Goal: Task Accomplishment & Management: Complete application form

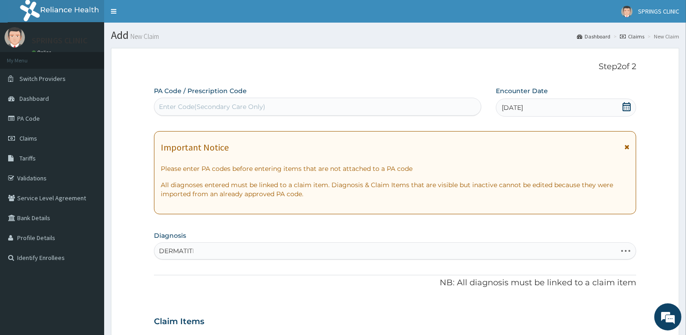
type input "DERMATITIS"
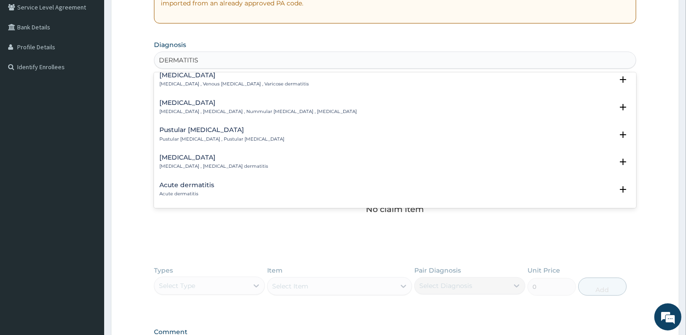
scroll to position [365, 0]
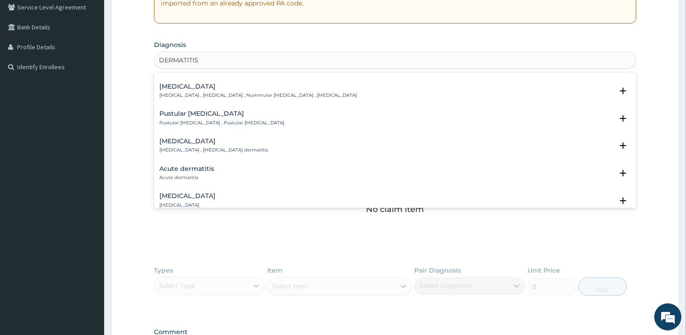
click at [195, 172] on h4 "Acute dermatitis" at bounding box center [186, 169] width 55 height 7
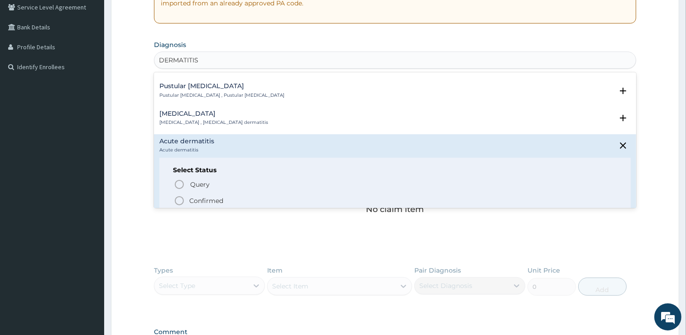
scroll to position [411, 0]
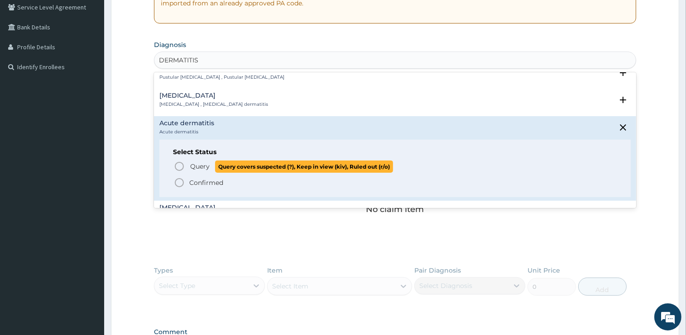
click at [202, 167] on span "Query" at bounding box center [199, 166] width 19 height 9
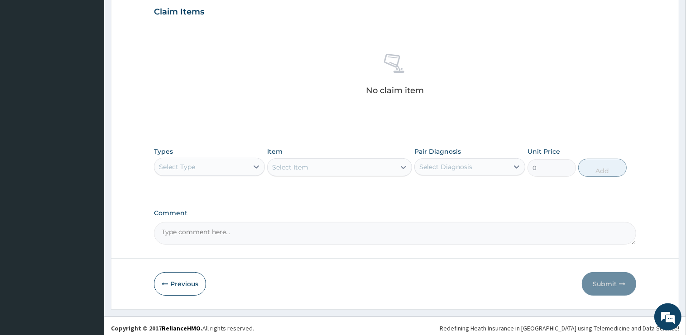
scroll to position [316, 0]
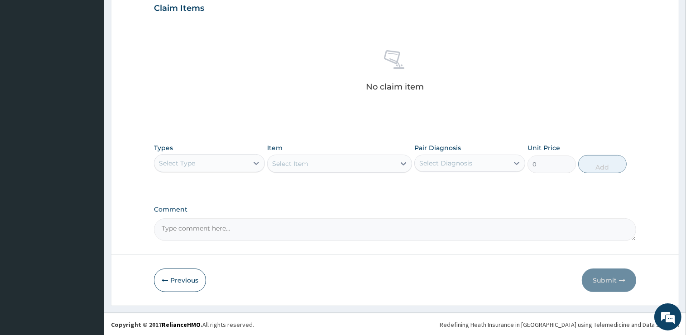
click at [207, 162] on div "Select Type" at bounding box center [201, 163] width 94 height 14
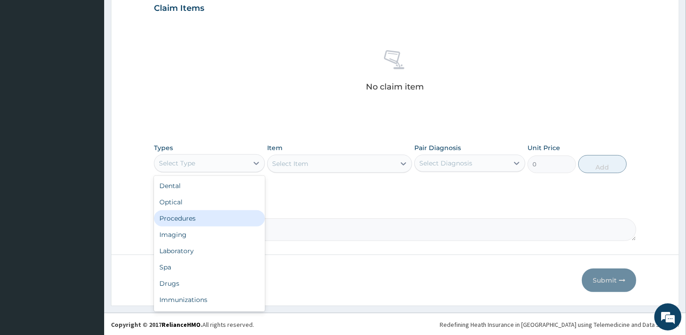
click at [194, 218] on div "Procedures" at bounding box center [209, 219] width 111 height 16
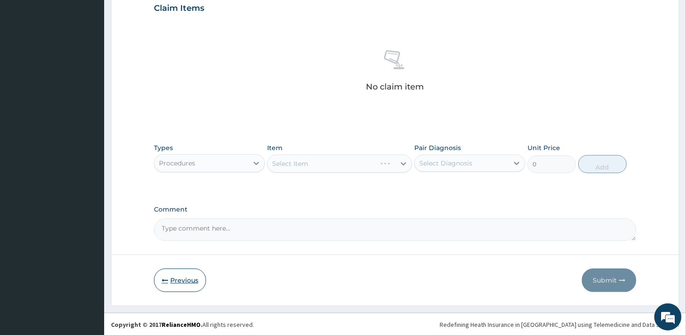
click at [181, 281] on button "Previous" at bounding box center [180, 281] width 52 height 24
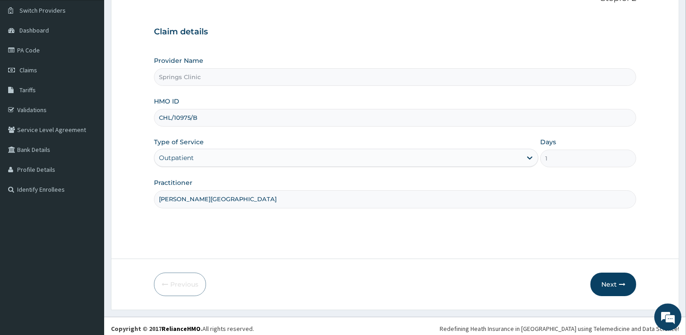
scroll to position [73, 0]
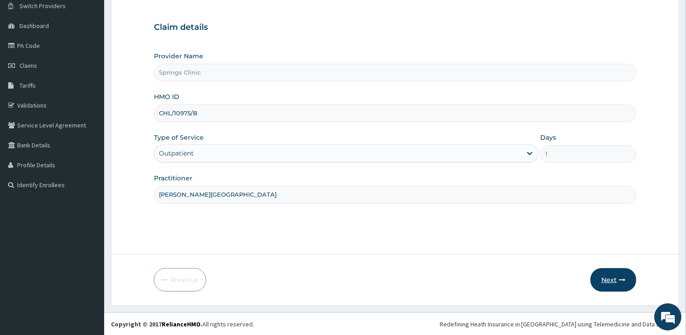
click at [619, 282] on button "Next" at bounding box center [613, 280] width 46 height 24
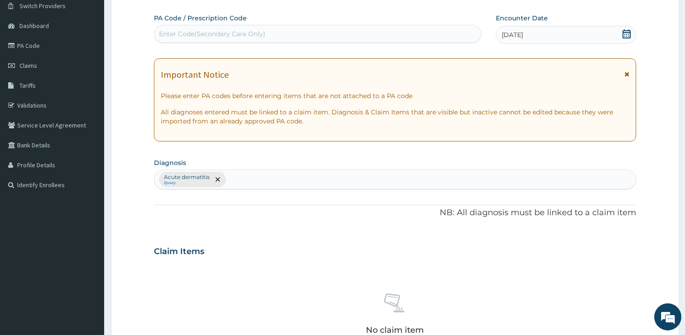
click at [253, 180] on div "Acute dermatitis Query" at bounding box center [394, 179] width 481 height 19
type input "GASTRITIS"
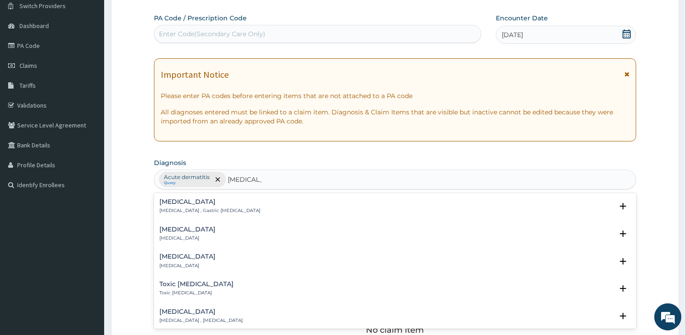
click at [168, 226] on h4 "Acute gastritis" at bounding box center [187, 229] width 56 height 7
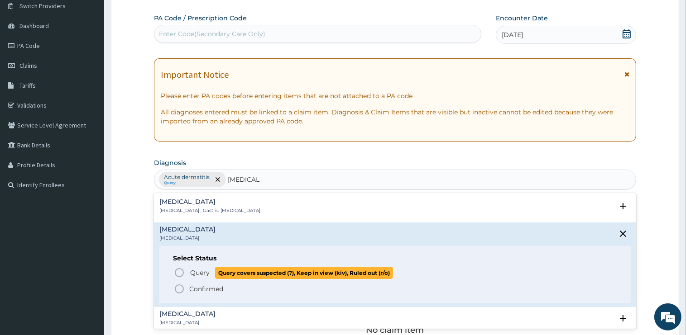
click at [198, 272] on span "Query" at bounding box center [199, 272] width 19 height 9
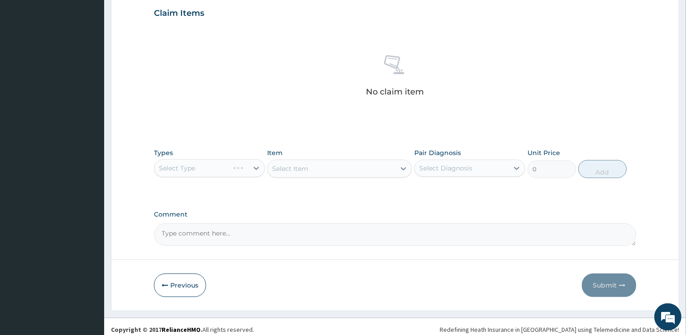
scroll to position [312, 0]
click at [186, 166] on div "Select Type" at bounding box center [209, 168] width 111 height 18
click at [210, 168] on div "Select Type" at bounding box center [209, 168] width 111 height 18
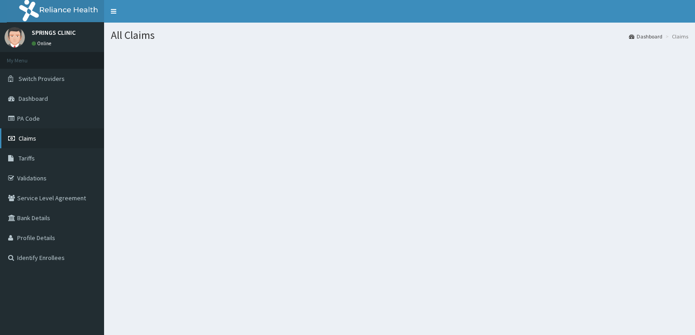
click at [30, 140] on span "Claims" at bounding box center [28, 138] width 18 height 8
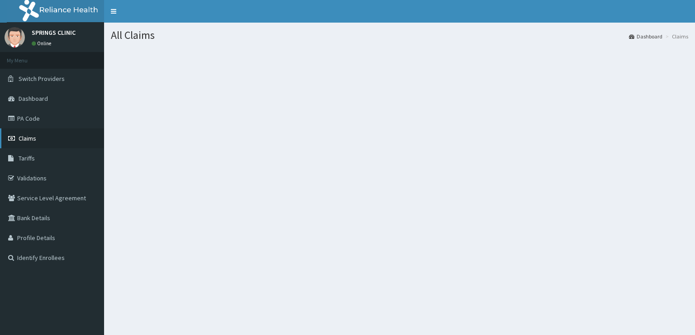
click at [41, 138] on link "Claims" at bounding box center [52, 139] width 104 height 20
click at [34, 140] on span "Claims" at bounding box center [28, 138] width 18 height 8
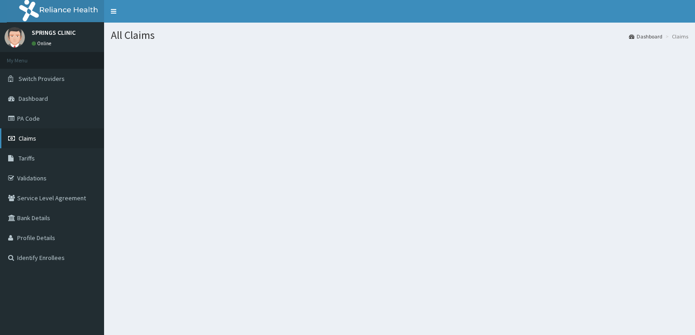
click at [34, 140] on span "Claims" at bounding box center [28, 138] width 18 height 8
click at [57, 142] on link "Claims" at bounding box center [52, 139] width 104 height 20
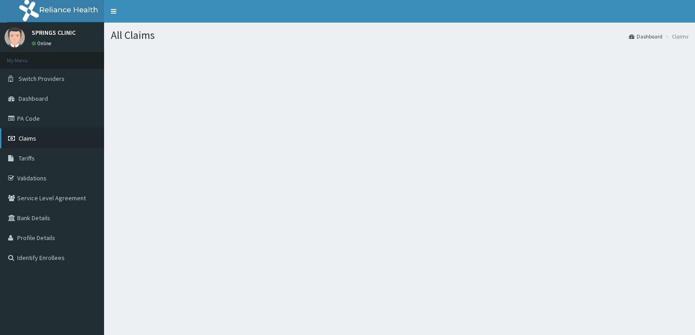
click at [57, 142] on link "Claims" at bounding box center [52, 139] width 104 height 20
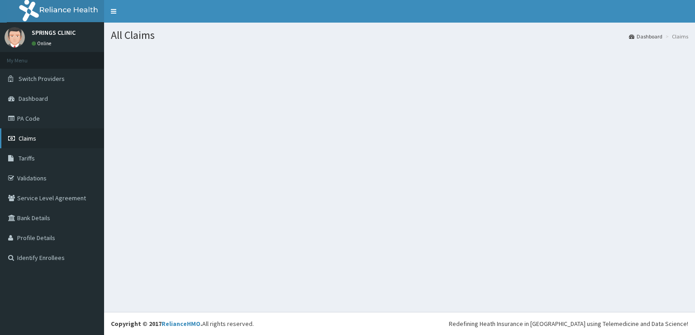
click at [52, 137] on link "Claims" at bounding box center [52, 139] width 104 height 20
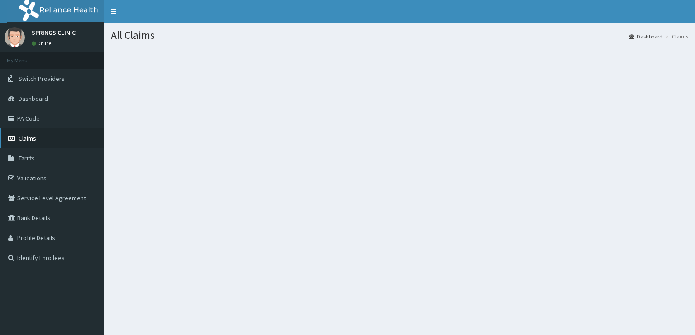
click at [39, 142] on link "Claims" at bounding box center [52, 139] width 104 height 20
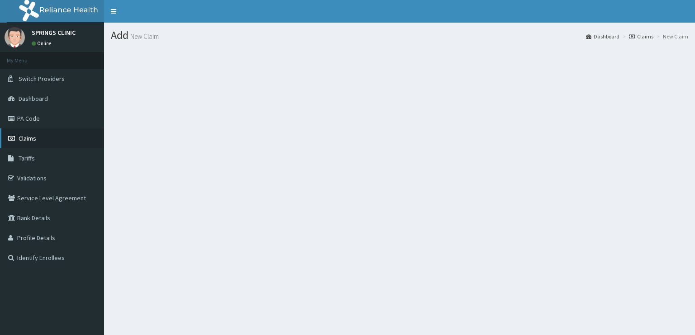
click at [32, 139] on span "Claims" at bounding box center [28, 138] width 18 height 8
click at [41, 119] on link "PA Code" at bounding box center [52, 119] width 104 height 20
click at [31, 138] on span "Claims" at bounding box center [28, 138] width 18 height 8
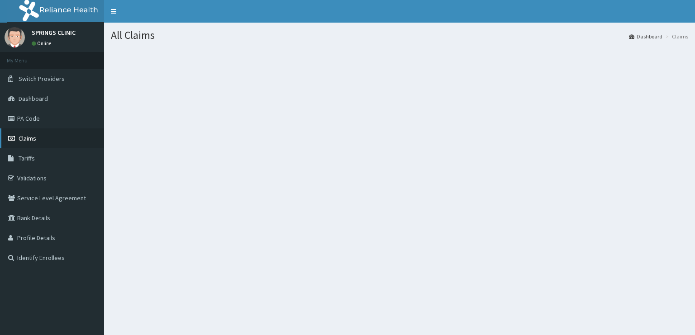
click at [31, 138] on span "Claims" at bounding box center [28, 138] width 18 height 8
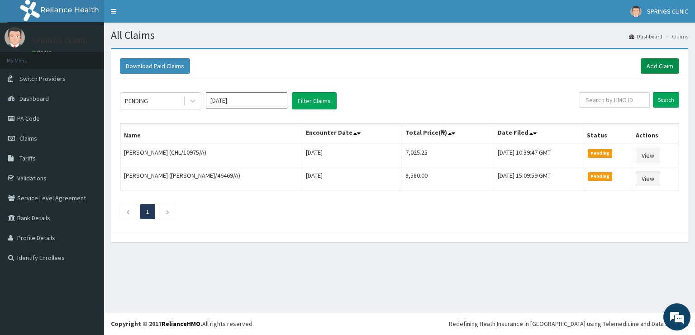
click at [666, 64] on link "Add Claim" at bounding box center [660, 65] width 38 height 15
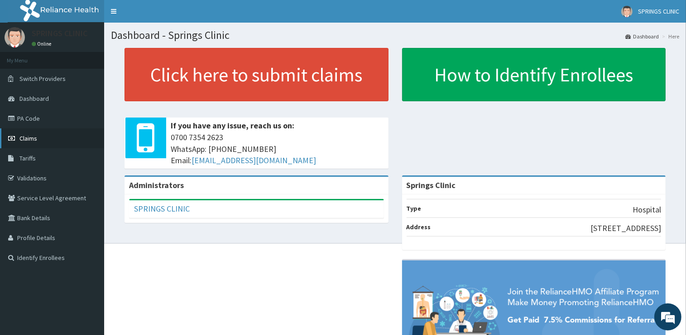
click at [47, 139] on link "Claims" at bounding box center [52, 139] width 104 height 20
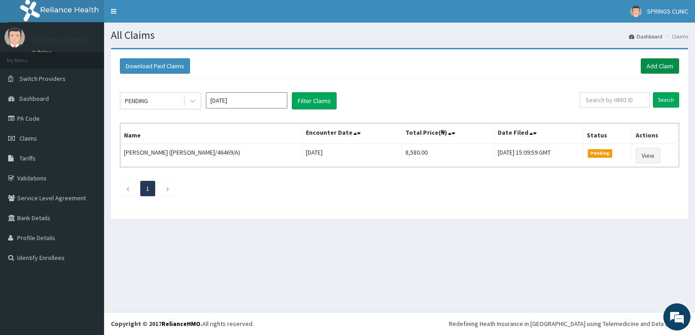
click at [663, 67] on link "Add Claim" at bounding box center [660, 65] width 38 height 15
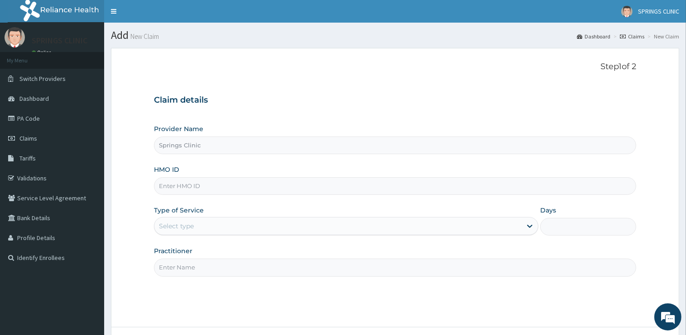
click at [291, 185] on input "HMO ID" at bounding box center [395, 186] width 482 height 18
type input "C"
type input "CHL/10975/B"
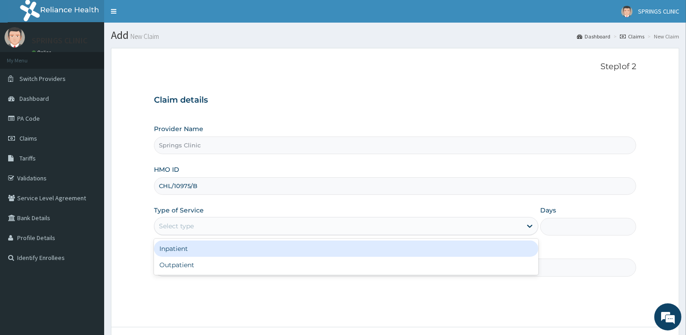
click at [198, 224] on div "Select type" at bounding box center [337, 226] width 367 height 14
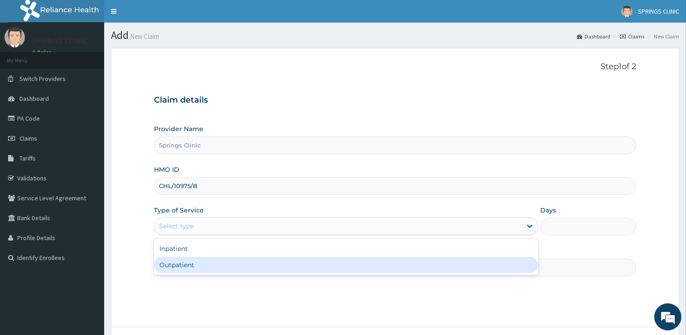
click at [201, 264] on div "Outpatient" at bounding box center [346, 265] width 384 height 16
type input "1"
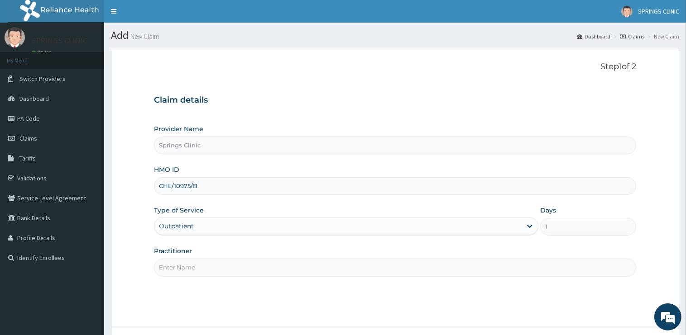
click at [201, 265] on input "Practitioner" at bounding box center [395, 268] width 482 height 18
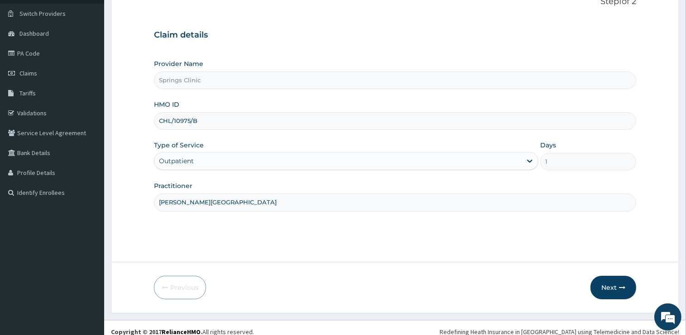
scroll to position [73, 0]
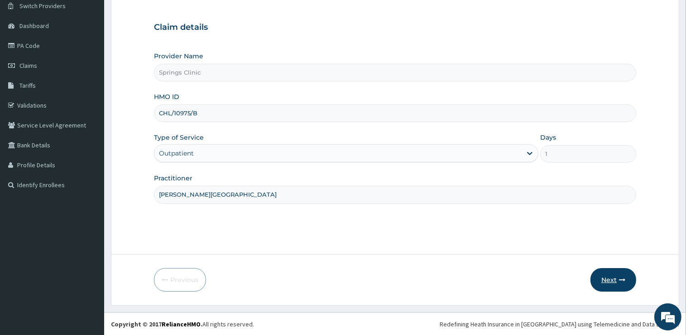
type input "[PERSON_NAME][GEOGRAPHIC_DATA]"
click at [615, 280] on button "Next" at bounding box center [613, 280] width 46 height 24
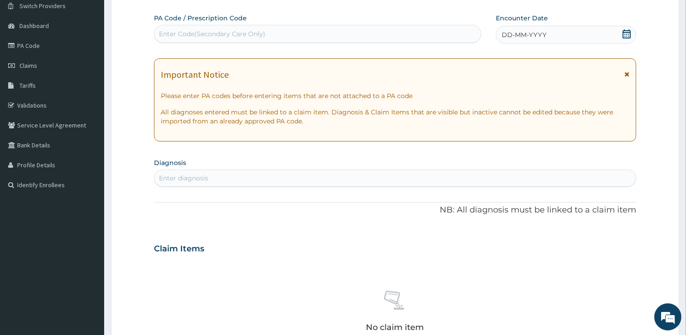
click at [627, 35] on icon at bounding box center [627, 33] width 8 height 9
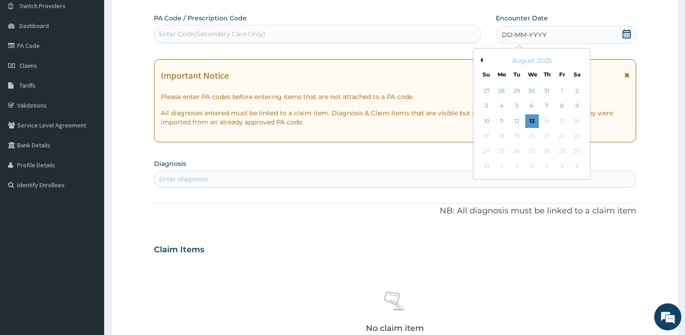
drag, startPoint x: 513, startPoint y: 119, endPoint x: 463, endPoint y: 148, distance: 57.6
click at [513, 119] on div "12" at bounding box center [517, 122] width 14 height 14
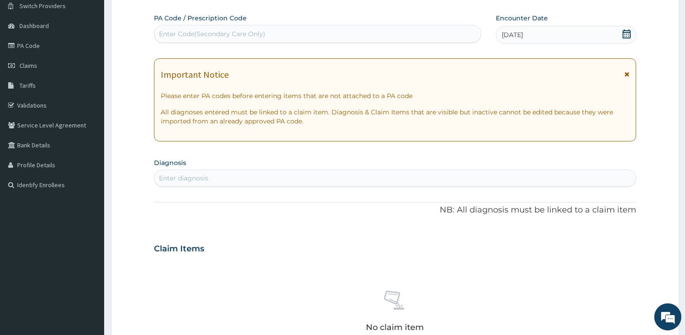
click at [241, 176] on div "Enter diagnosis" at bounding box center [394, 178] width 481 height 14
type input "DERMATITIS"
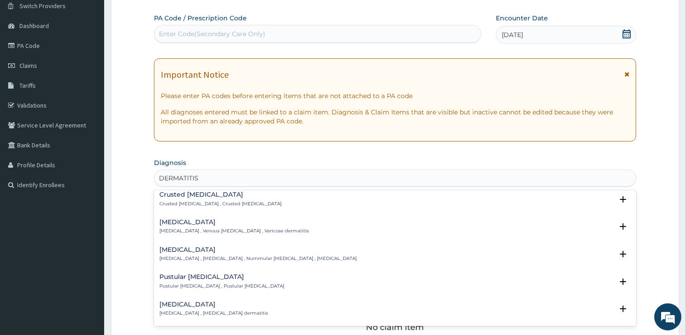
scroll to position [411, 0]
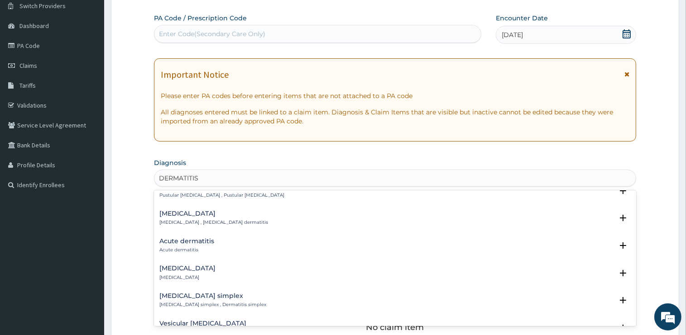
click at [197, 237] on div "Acute dermatitis Acute dermatitis Select Status Query Query covers suspected (?…" at bounding box center [395, 249] width 482 height 28
click at [200, 242] on h4 "Acute dermatitis" at bounding box center [186, 241] width 55 height 7
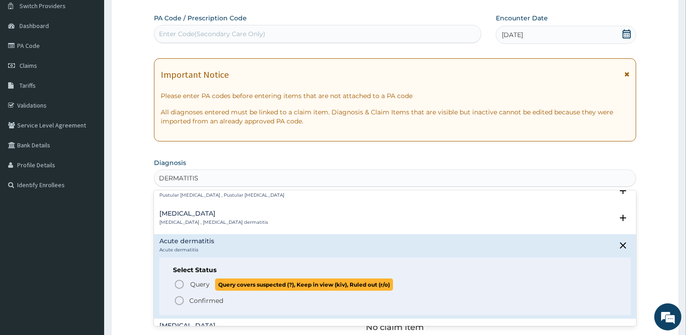
click at [193, 284] on span "Query" at bounding box center [199, 284] width 19 height 9
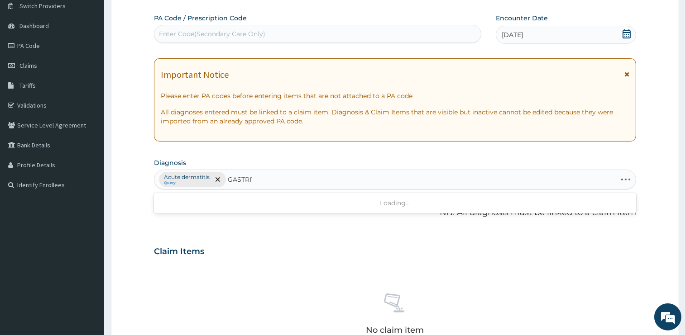
type input "GASTRITIS"
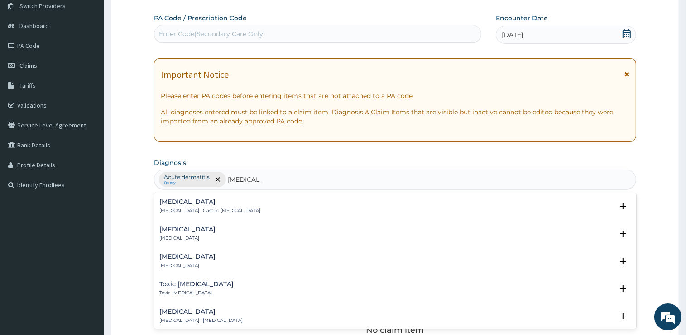
click at [173, 235] on p "Acute gastritis" at bounding box center [187, 238] width 56 height 6
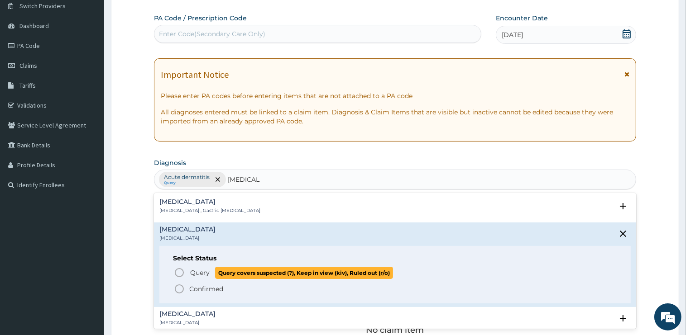
click at [204, 273] on span "Query" at bounding box center [199, 272] width 19 height 9
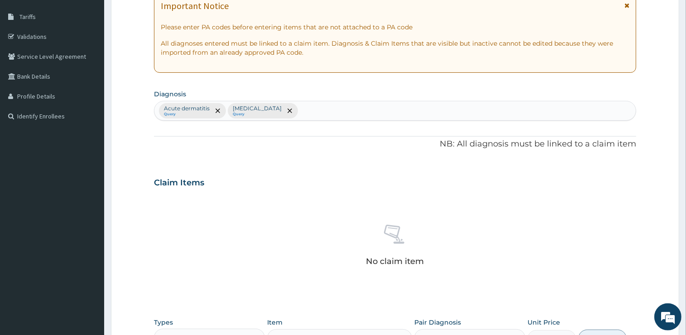
scroll to position [312, 0]
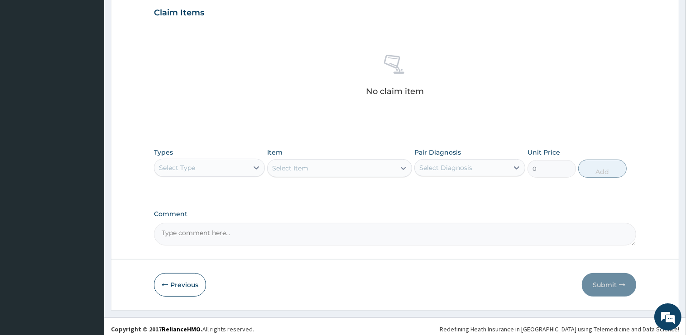
click at [164, 168] on div "Select Type" at bounding box center [177, 167] width 36 height 9
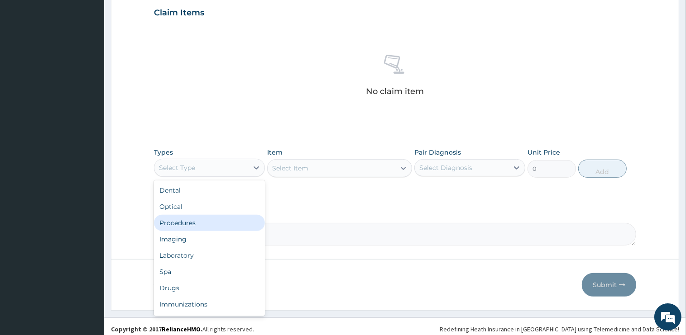
click at [200, 220] on div "Procedures" at bounding box center [209, 223] width 111 height 16
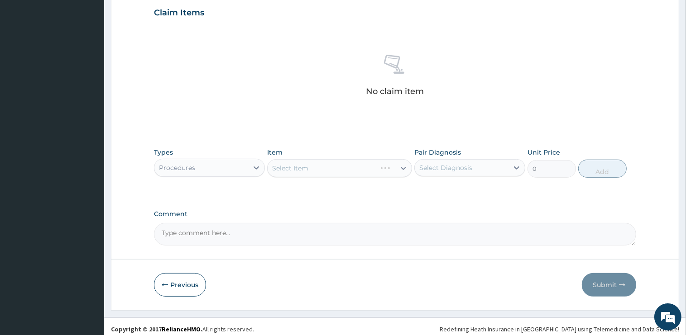
click at [330, 166] on div "Select Item" at bounding box center [339, 168] width 145 height 18
click at [332, 166] on div "Select Item" at bounding box center [332, 168] width 128 height 14
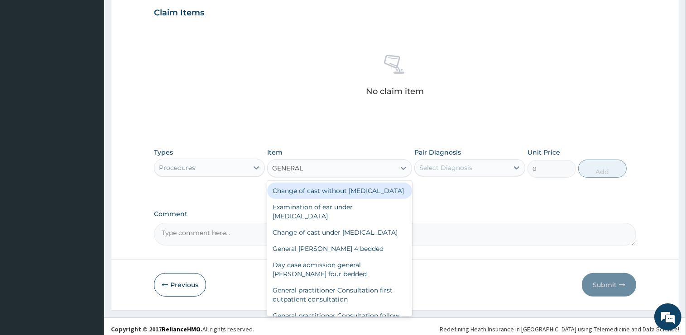
type input "GENERAL P"
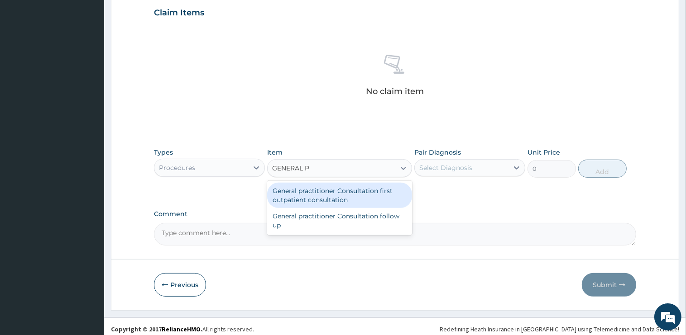
click at [349, 192] on div "General practitioner Consultation first outpatient consultation" at bounding box center [339, 195] width 145 height 25
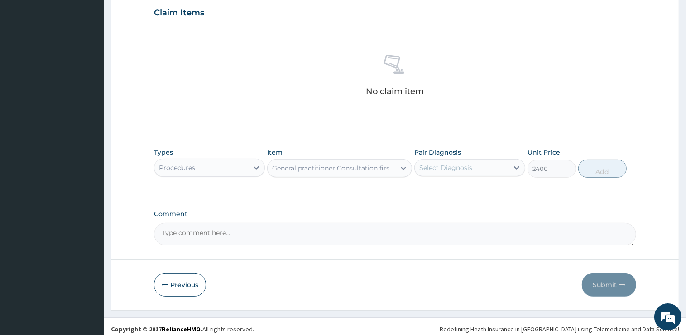
type input "2400"
click at [492, 168] on div "Select Diagnosis" at bounding box center [462, 168] width 94 height 14
click at [472, 189] on label "Acute dermatitis" at bounding box center [456, 190] width 55 height 9
checkbox input "true"
click at [600, 173] on button "Add" at bounding box center [602, 169] width 48 height 18
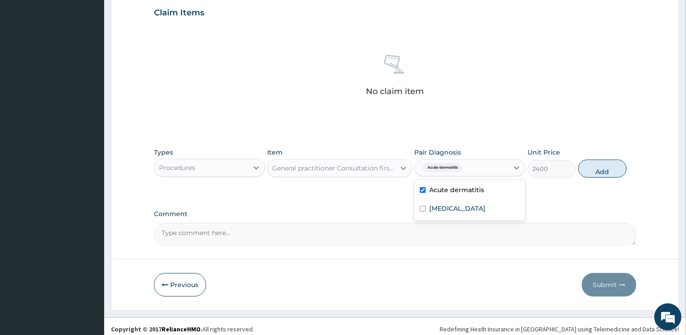
type input "0"
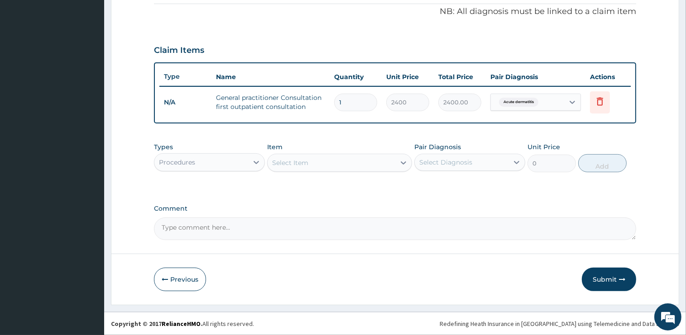
scroll to position [273, 0]
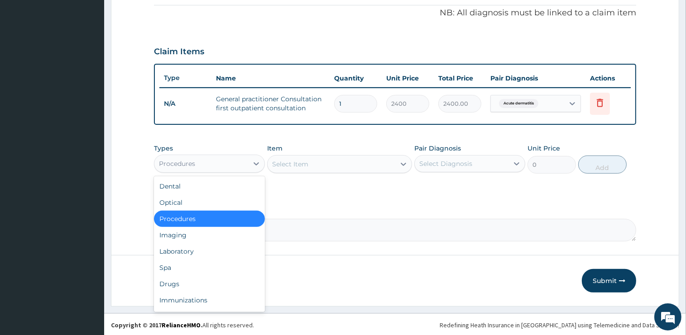
click at [195, 161] on div "Procedures" at bounding box center [201, 164] width 94 height 14
click at [180, 280] on div "Drugs" at bounding box center [209, 284] width 111 height 16
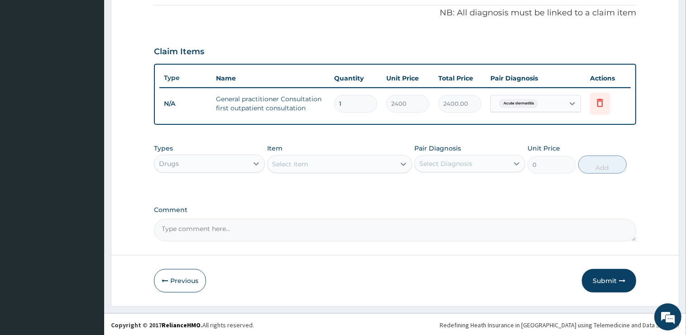
click at [311, 167] on div "Select Item" at bounding box center [332, 164] width 128 height 14
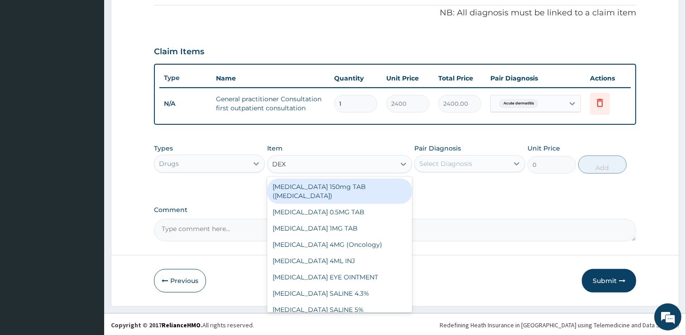
type input "DEXA"
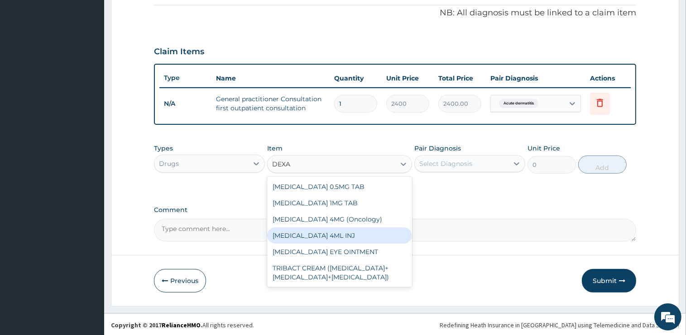
click at [333, 235] on div "DEXAMETHASONE 4ML INJ" at bounding box center [339, 236] width 145 height 16
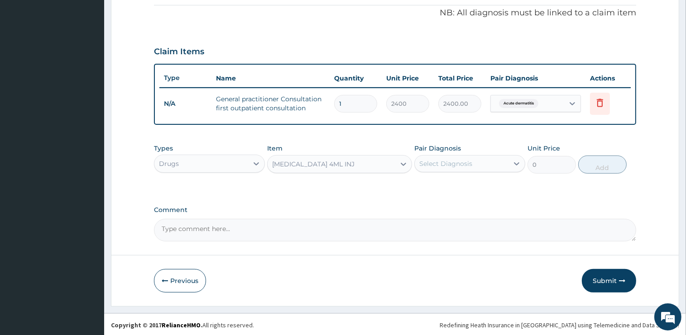
type input "1000"
click at [440, 163] on div "Select Diagnosis" at bounding box center [445, 163] width 53 height 9
click at [450, 189] on label "Acute dermatitis" at bounding box center [456, 186] width 55 height 9
checkbox input "true"
click at [605, 169] on button "Add" at bounding box center [602, 165] width 48 height 18
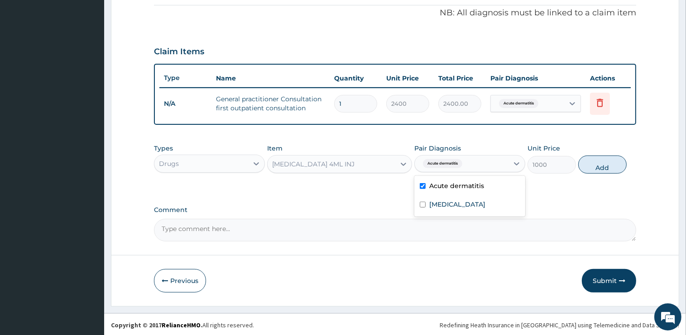
type input "0"
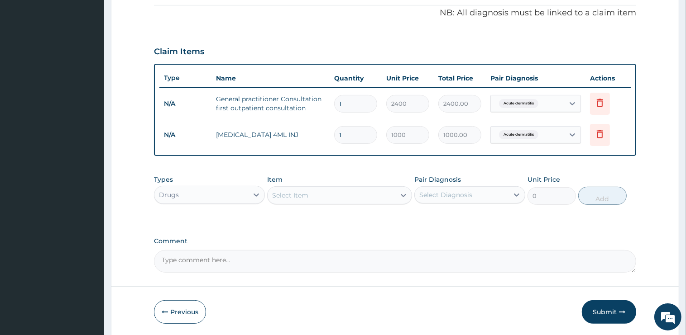
click at [292, 202] on div "Select Item" at bounding box center [339, 196] width 145 height 18
drag, startPoint x: 283, startPoint y: 194, endPoint x: 288, endPoint y: 201, distance: 9.0
click at [283, 194] on input "OMPRA" at bounding box center [285, 195] width 26 height 9
type input "OMEPRA"
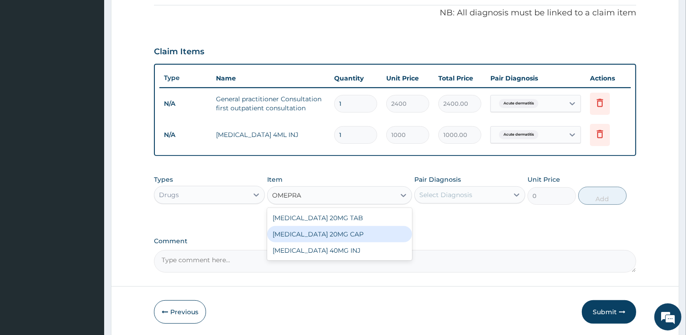
click at [320, 236] on div "OMEPRAZOLE 20MG CAP" at bounding box center [339, 234] width 145 height 16
type input "75"
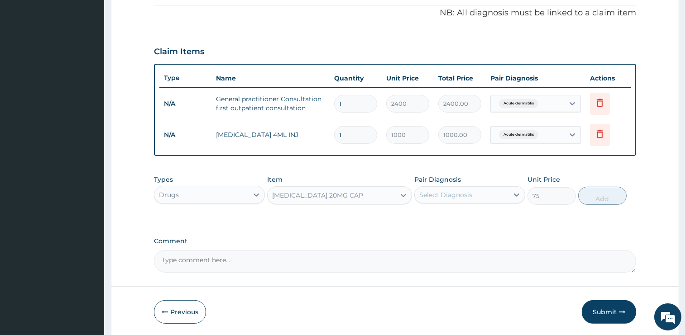
click at [454, 196] on div "Select Diagnosis" at bounding box center [445, 195] width 53 height 9
click at [462, 224] on div "Acute dermatitis" at bounding box center [469, 218] width 111 height 19
checkbox input "true"
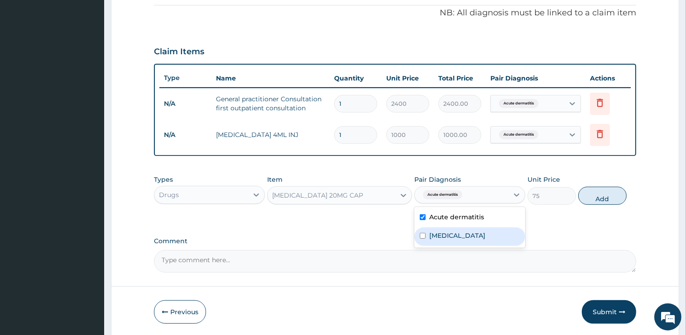
click at [455, 240] on div "Acute gastritis" at bounding box center [469, 237] width 111 height 19
checkbox input "true"
click at [423, 220] on div "Acute dermatitis" at bounding box center [469, 218] width 111 height 19
checkbox input "false"
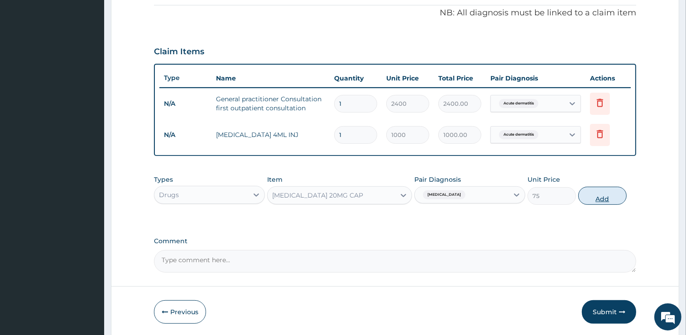
click at [597, 198] on button "Add" at bounding box center [602, 196] width 48 height 18
type input "0"
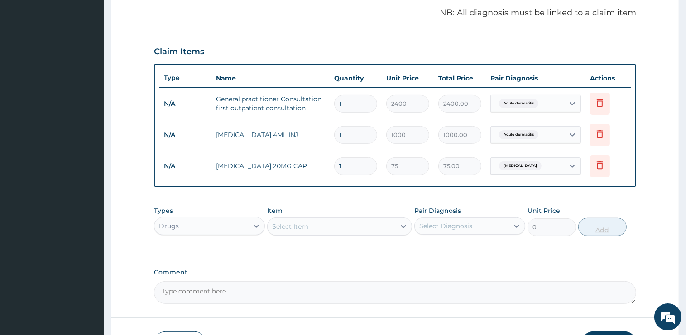
type input "0.00"
type input "7"
type input "525.00"
type input "7"
click at [356, 229] on div "Select Item" at bounding box center [332, 227] width 128 height 14
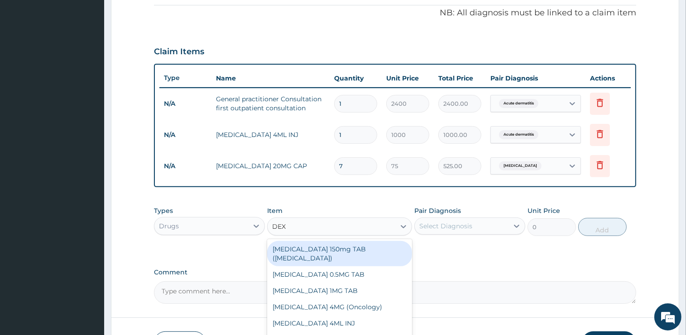
type input "DEXA"
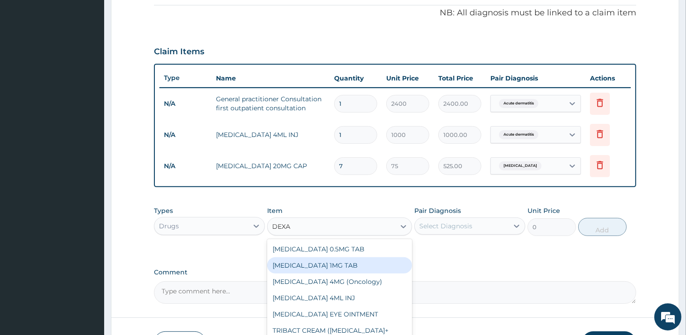
click at [354, 267] on div "DEXAMETHASONE 1MG TAB" at bounding box center [339, 266] width 145 height 16
type input "6.795"
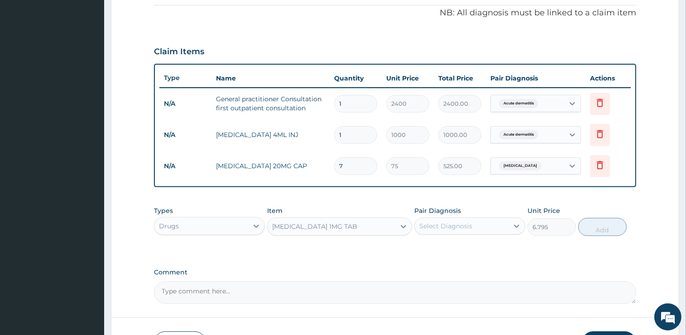
click at [445, 222] on div "Select Diagnosis" at bounding box center [445, 226] width 53 height 9
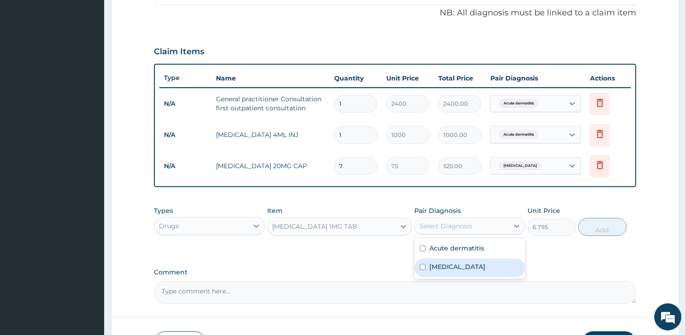
click at [452, 268] on label "Acute gastritis" at bounding box center [457, 267] width 56 height 9
checkbox input "true"
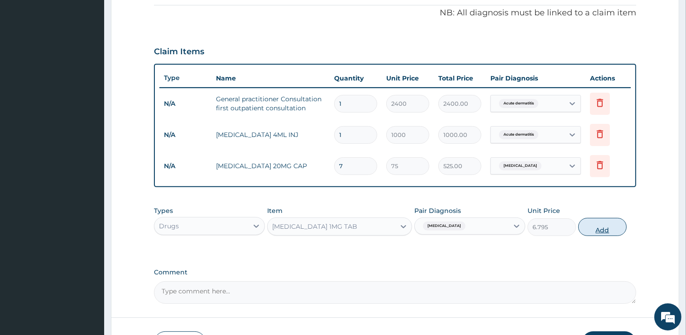
click at [589, 229] on button "Add" at bounding box center [602, 227] width 48 height 18
type input "0"
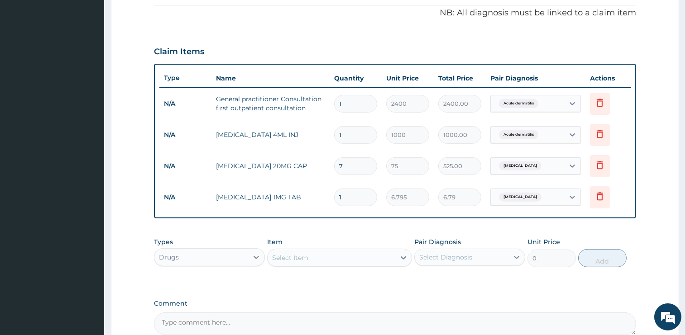
type input "10"
type input "67.95"
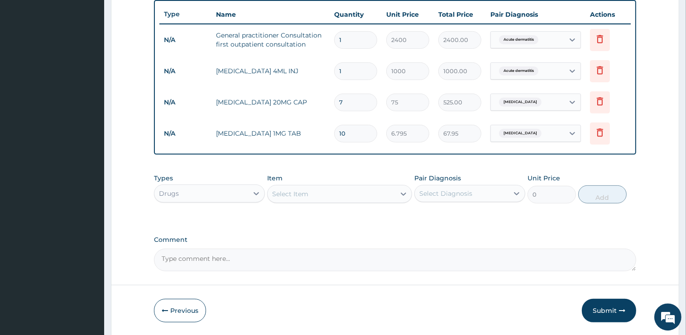
scroll to position [319, 0]
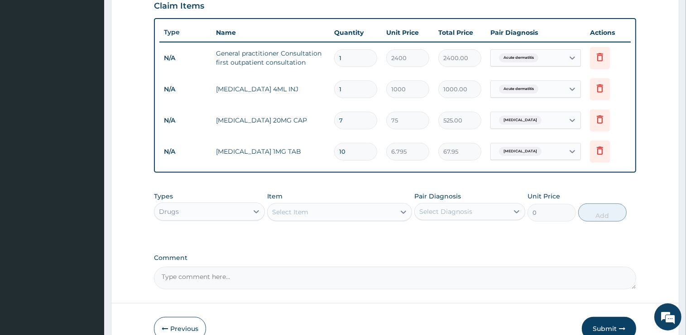
type input "10"
click at [337, 213] on div "Select Item" at bounding box center [332, 212] width 128 height 14
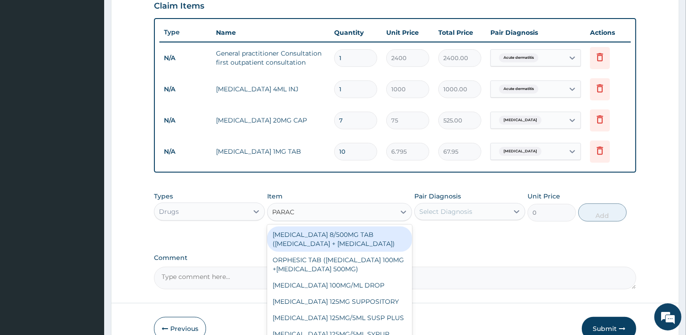
type input "PARACE"
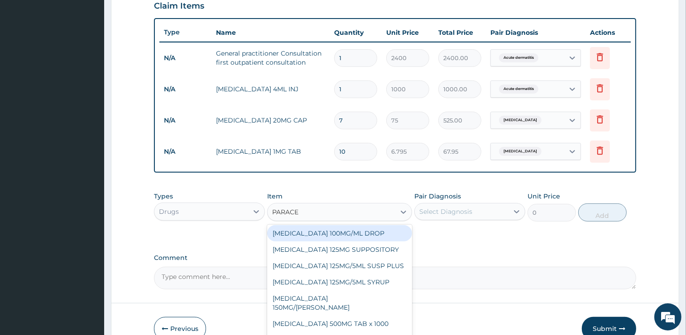
scroll to position [76, 0]
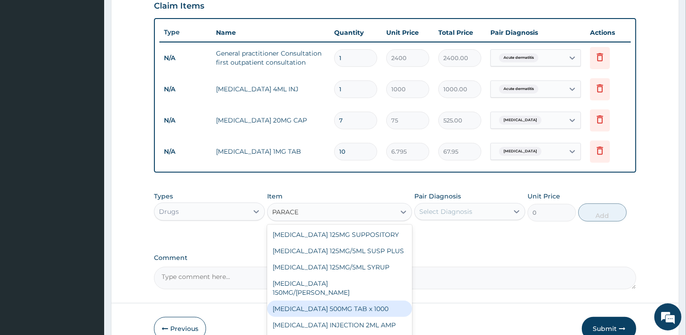
click at [355, 306] on div "PARACETAMOL 500MG TAB x 1000" at bounding box center [339, 309] width 145 height 16
type input "15.75"
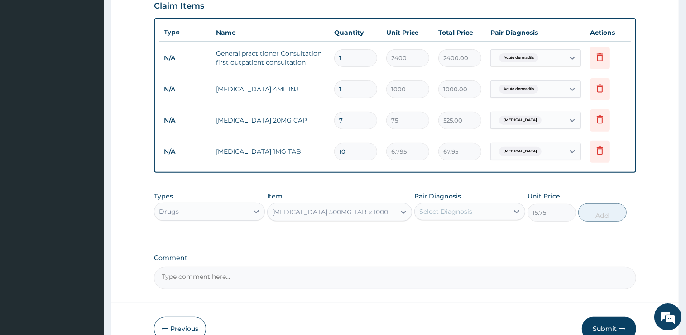
click at [448, 211] on div "Select Diagnosis" at bounding box center [445, 211] width 53 height 9
click at [461, 249] on label "Acute gastritis" at bounding box center [457, 252] width 56 height 9
checkbox input "true"
click at [605, 211] on button "Add" at bounding box center [602, 213] width 48 height 18
type input "0"
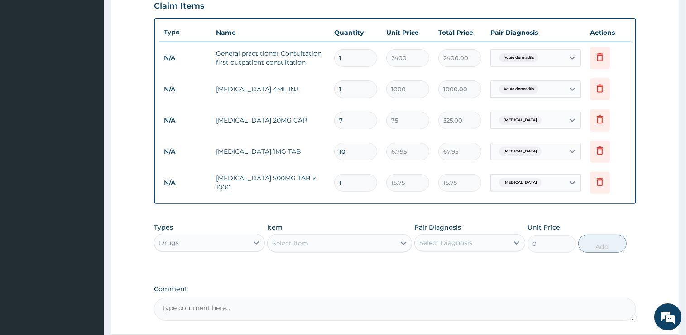
type input "12"
type input "189.00"
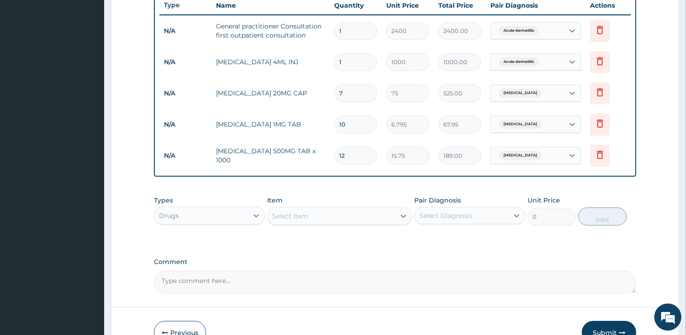
scroll to position [398, 0]
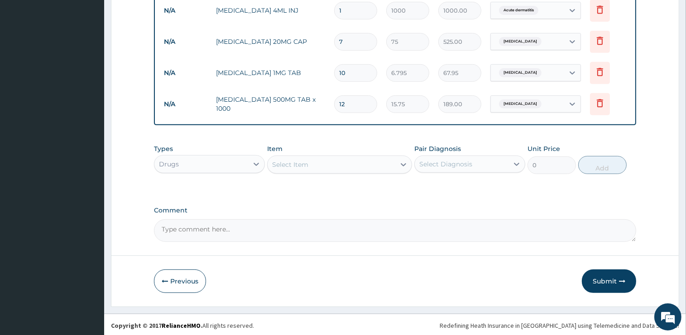
type input "12"
click at [302, 166] on div "Select Item" at bounding box center [290, 164] width 36 height 9
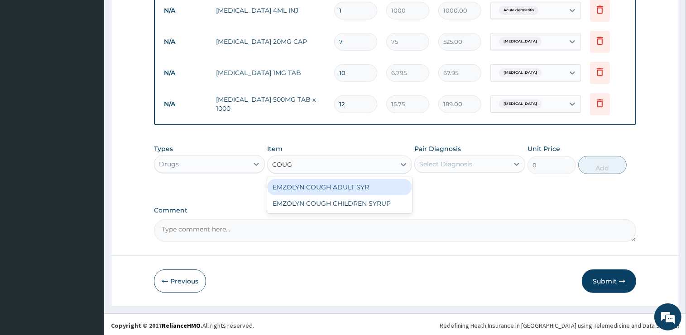
type input "COUGH"
click at [311, 182] on div "EMZOLYN COUGH ADULT SYR" at bounding box center [339, 187] width 145 height 16
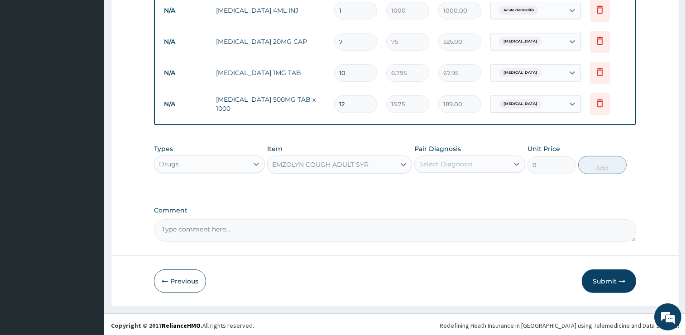
type input "1050"
click at [461, 161] on div "Select Diagnosis" at bounding box center [445, 164] width 53 height 9
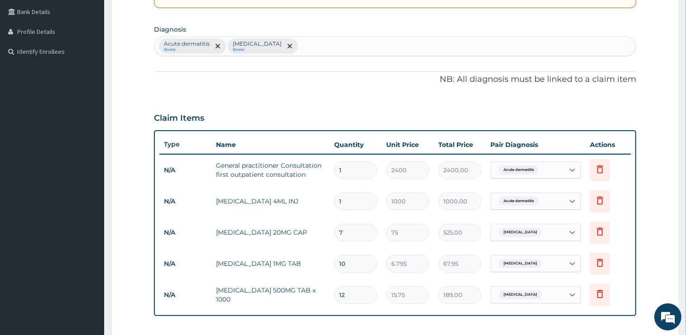
click at [305, 43] on div "Acute dermatitis Query Acute gastritis Query" at bounding box center [394, 46] width 481 height 19
type input "ACUTE UPP"
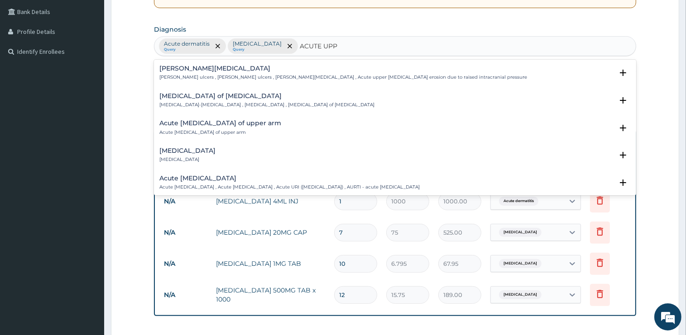
click at [220, 180] on h4 "Acute upper respiratory infection" at bounding box center [289, 178] width 260 height 7
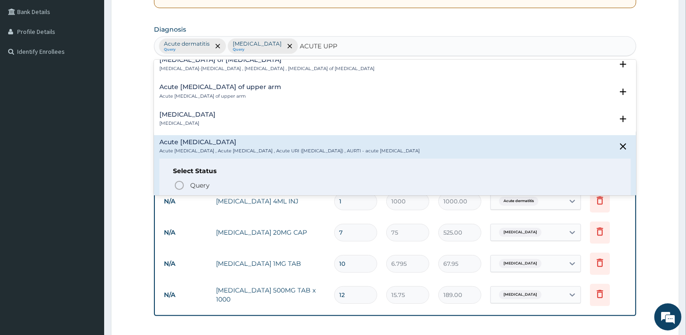
scroll to position [46, 0]
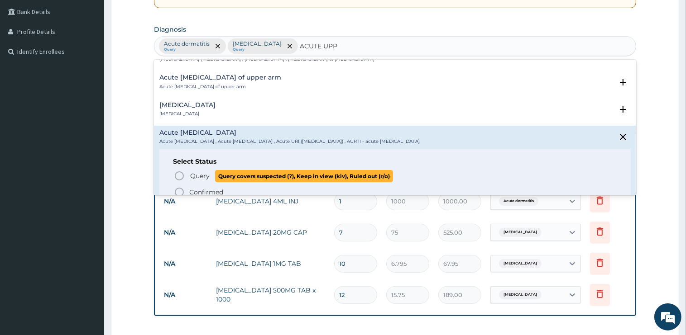
click at [200, 177] on span "Query" at bounding box center [199, 176] width 19 height 9
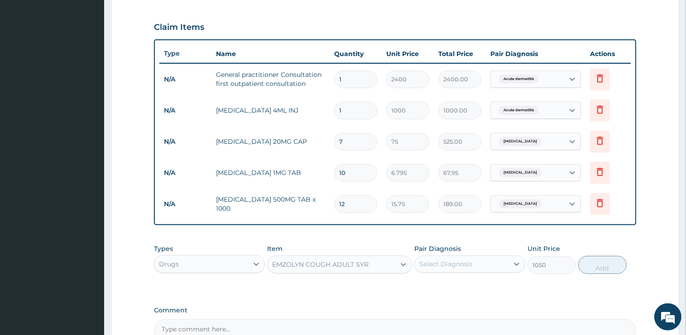
scroll to position [398, 0]
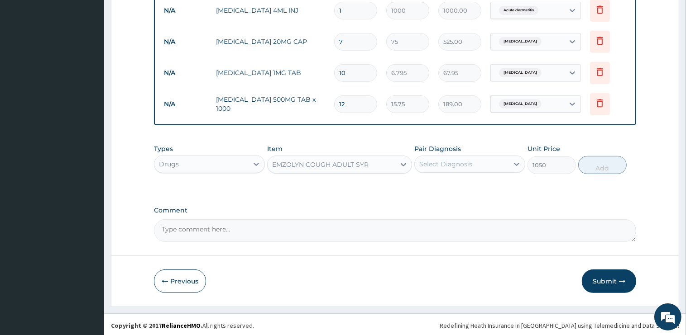
click at [457, 168] on div "Select Diagnosis" at bounding box center [462, 164] width 94 height 14
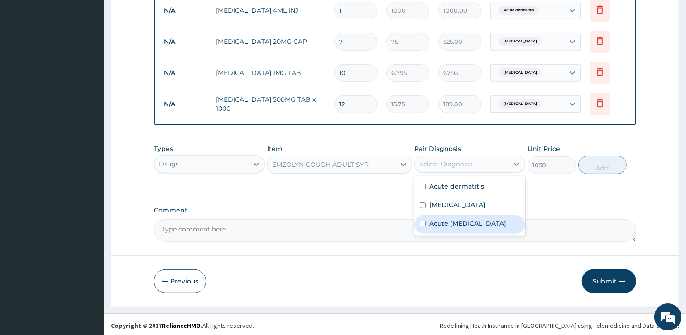
click at [454, 228] on label "Acute upper respiratory infection" at bounding box center [467, 223] width 77 height 9
checkbox input "true"
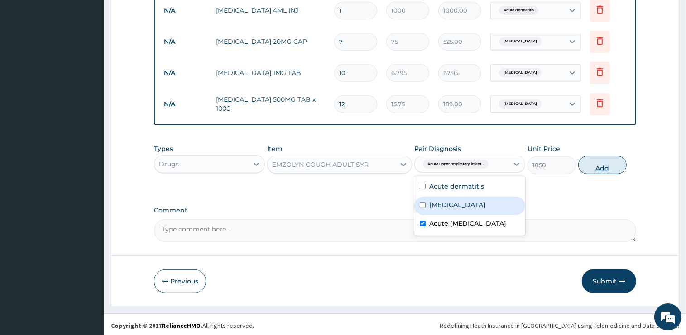
click at [588, 166] on button "Add" at bounding box center [602, 165] width 48 height 18
type input "0"
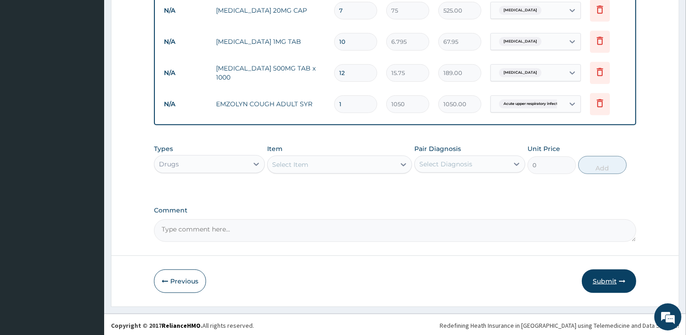
click at [613, 281] on button "Submit" at bounding box center [609, 282] width 54 height 24
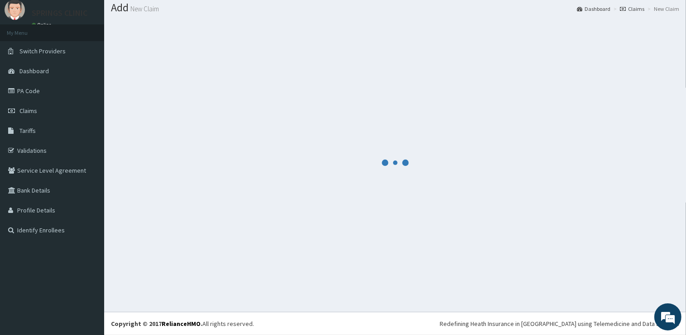
scroll to position [27, 0]
